Goal: Task Accomplishment & Management: Complete application form

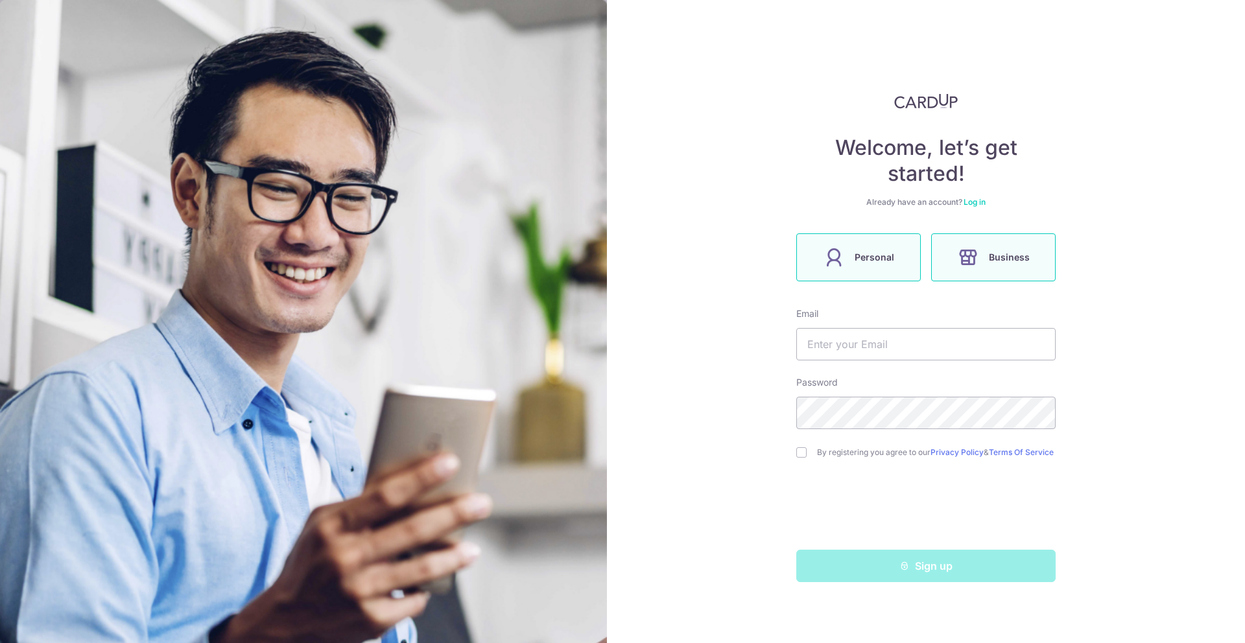
click at [853, 272] on label "Personal" at bounding box center [858, 257] width 124 height 48
